Goal: Task Accomplishment & Management: Manage account settings

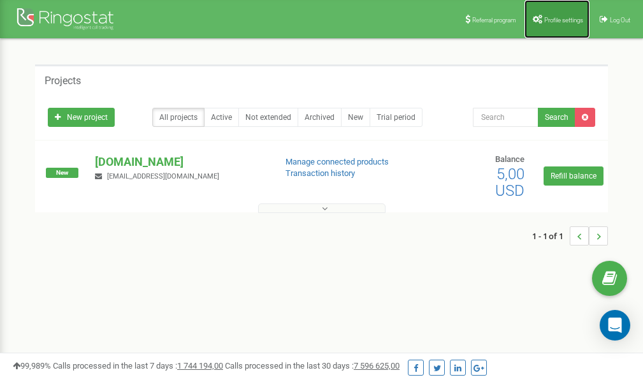
click at [563, 17] on span "Profile settings" at bounding box center [564, 20] width 39 height 7
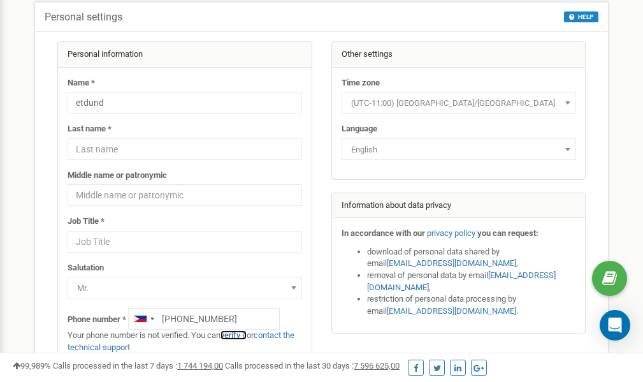
click at [238, 337] on link "verify it" at bounding box center [234, 335] width 26 height 10
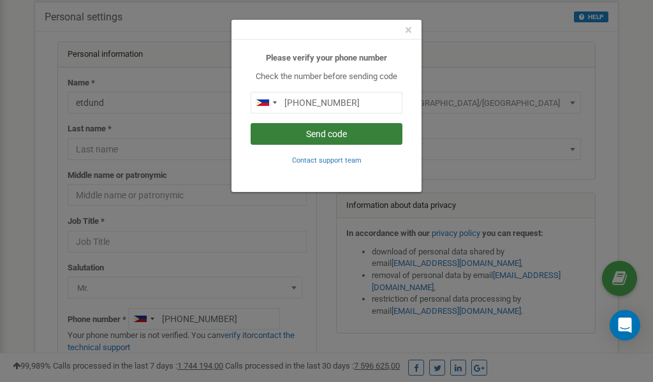
click at [338, 135] on button "Send code" at bounding box center [327, 134] width 152 height 22
